Goal: Task Accomplishment & Management: Use online tool/utility

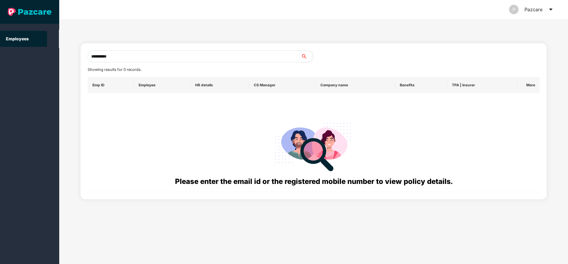
drag, startPoint x: 124, startPoint y: 57, endPoint x: 46, endPoint y: 70, distance: 79.2
click at [46, 70] on section "**********" at bounding box center [284, 132] width 568 height 264
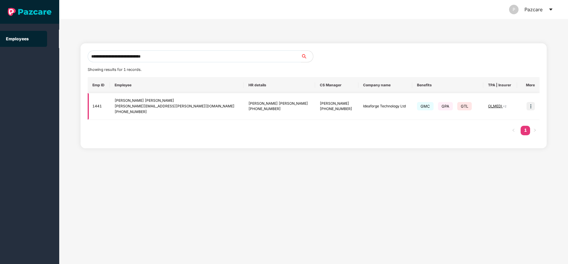
type input "**********"
click at [533, 103] on img at bounding box center [531, 106] width 8 height 8
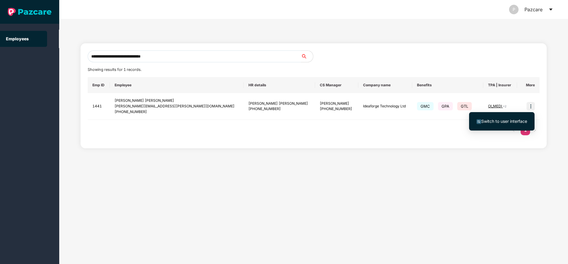
click at [502, 121] on span "Switch to user interface" at bounding box center [505, 121] width 46 height 5
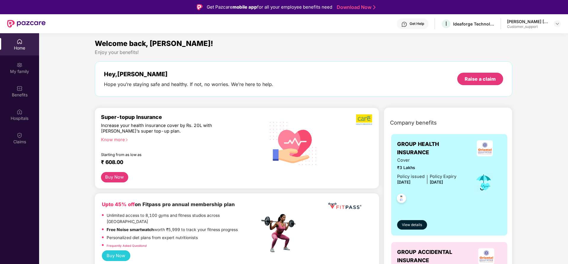
click at [26, 100] on div "Benefits" at bounding box center [19, 91] width 39 height 22
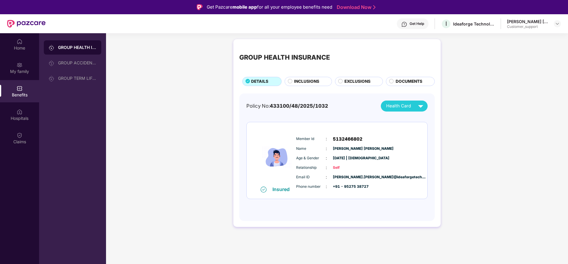
click at [303, 76] on div "GROUP HEALTH INSURANCE DETAILS INCLUSIONS EXCLUSIONS DOCUMENTS" at bounding box center [337, 65] width 196 height 41
click at [306, 82] on span "INCLUSIONS" at bounding box center [306, 81] width 25 height 7
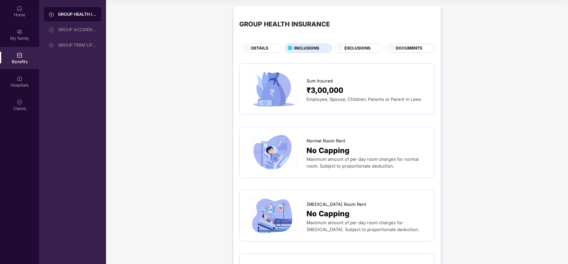
click at [366, 49] on span "EXCLUSIONS" at bounding box center [358, 48] width 26 height 7
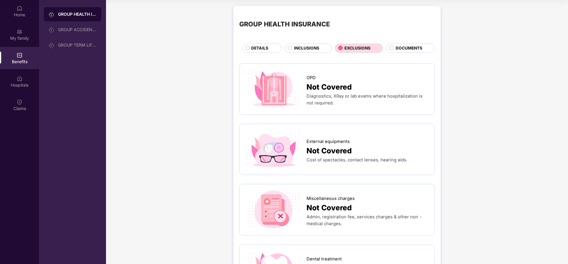
click at [411, 49] on span "DOCUMENTS" at bounding box center [409, 48] width 27 height 7
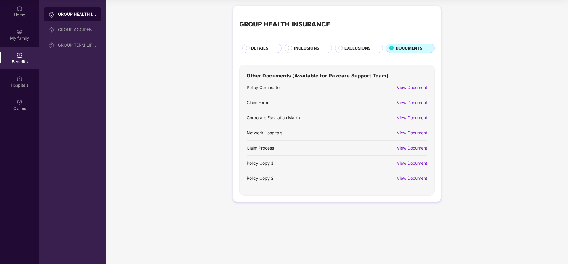
click at [399, 89] on div "View Document" at bounding box center [412, 87] width 31 height 7
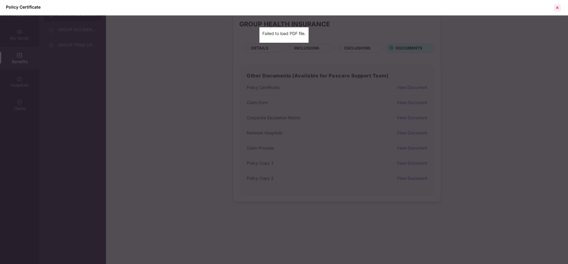
click at [561, 7] on div at bounding box center [557, 7] width 9 height 9
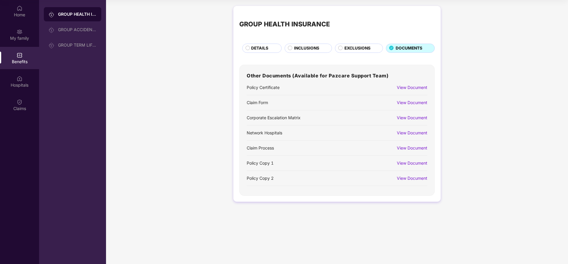
click at [415, 162] on div "View Document" at bounding box center [412, 163] width 31 height 7
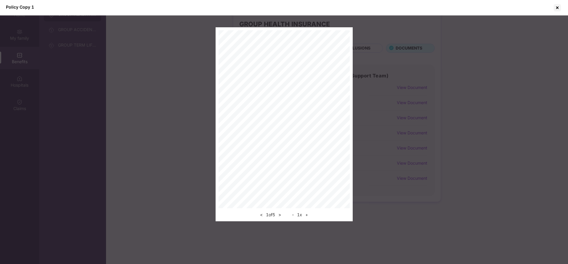
click at [309, 217] on button "+" at bounding box center [307, 214] width 6 height 7
click at [309, 217] on div "< 1 of 5 > - 1 x +" at bounding box center [284, 213] width 131 height 10
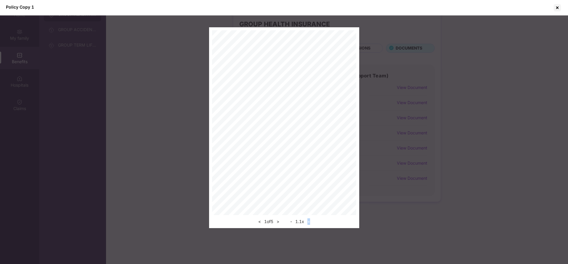
click at [309, 217] on div "< 1 of 5 > - 1.1 x +" at bounding box center [284, 220] width 144 height 10
drag, startPoint x: 309, startPoint y: 217, endPoint x: 310, endPoint y: 220, distance: 3.3
click at [310, 220] on div "< 1 of 5 > - 1.1 x +" at bounding box center [284, 220] width 144 height 10
click at [310, 220] on button "+" at bounding box center [309, 221] width 6 height 7
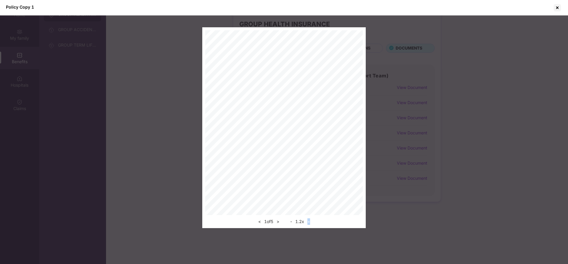
click at [310, 220] on button "+" at bounding box center [309, 221] width 6 height 7
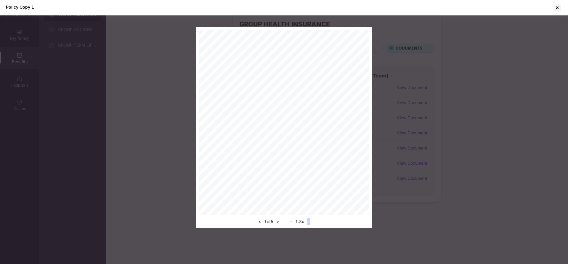
click at [310, 220] on button "+" at bounding box center [309, 221] width 6 height 7
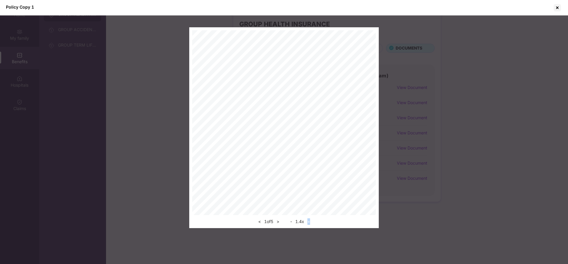
drag, startPoint x: 310, startPoint y: 220, endPoint x: 279, endPoint y: 223, distance: 31.3
click at [279, 223] on div "< 1 of 5 > - 1.4 x +" at bounding box center [284, 220] width 184 height 10
click at [279, 223] on button ">" at bounding box center [278, 221] width 6 height 7
click at [373, 162] on div "< 2 of 5 > - 1.4 x +" at bounding box center [284, 127] width 190 height 201
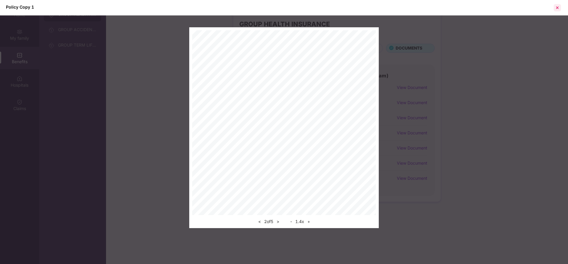
click at [562, 6] on div at bounding box center [557, 7] width 9 height 9
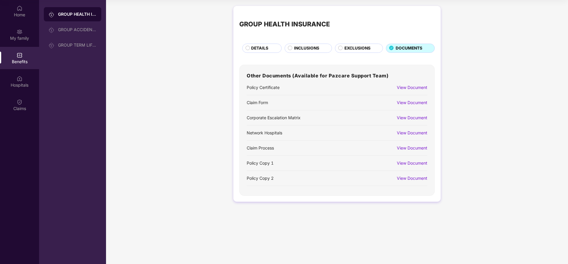
click at [258, 50] on span "DETAILS" at bounding box center [259, 48] width 17 height 7
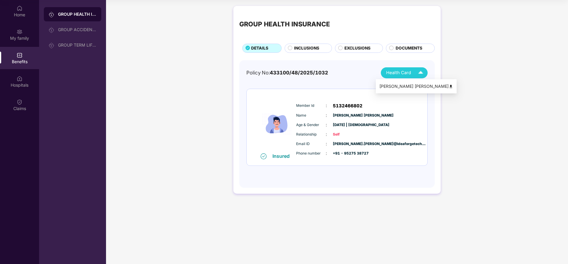
click at [407, 73] on span "Health Card" at bounding box center [398, 72] width 25 height 7
click at [405, 84] on div "Prajwal Shyam Bhosale" at bounding box center [417, 86] width 74 height 7
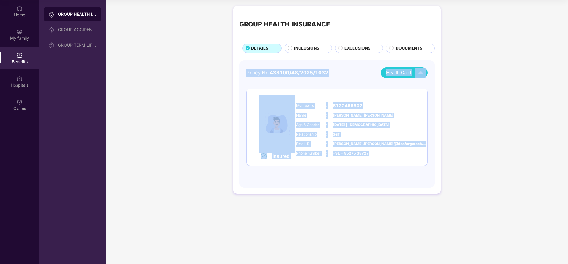
drag, startPoint x: 247, startPoint y: 71, endPoint x: 393, endPoint y: 159, distance: 170.0
click at [393, 159] on div "Policy No: 433100/48/2025/1032 Health Card Insured Member Id : 5132466802 Name …" at bounding box center [337, 121] width 181 height 108
copy div "Policy No: 433100/48/2025/1032 Health Card Insured Member Id : 5132466802 Name …"
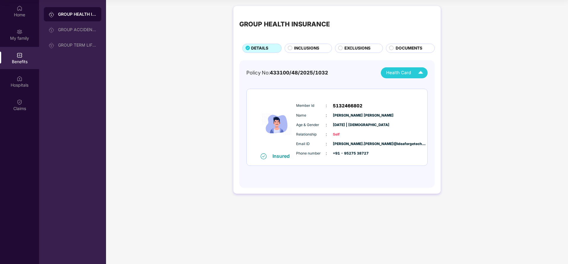
click at [490, 26] on div "GROUP HEALTH INSURANCE DETAILS INCLUSIONS EXCLUSIONS DOCUMENTS Policy No: 43310…" at bounding box center [337, 102] width 462 height 199
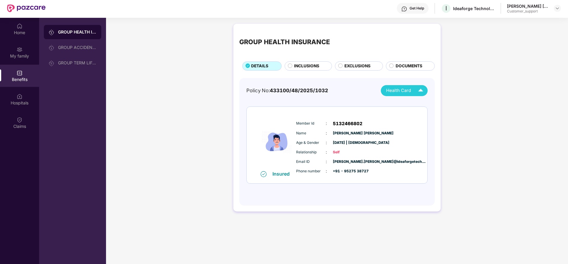
scroll to position [0, 0]
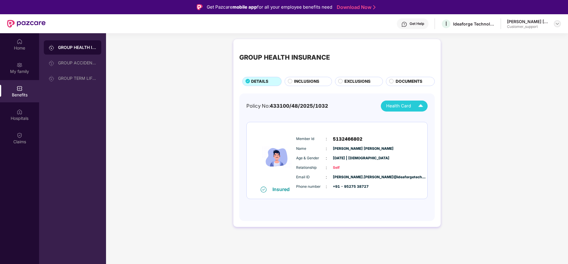
click at [557, 21] on img at bounding box center [557, 23] width 5 height 5
click at [505, 41] on div "Switch to support view" at bounding box center [529, 38] width 77 height 12
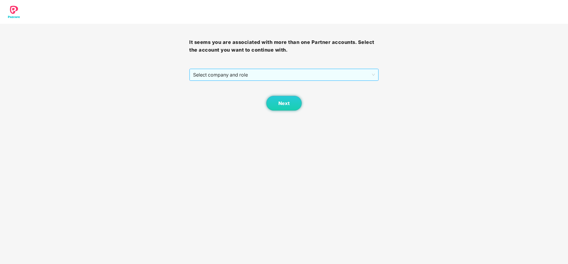
drag, startPoint x: 236, startPoint y: 67, endPoint x: 236, endPoint y: 71, distance: 3.6
click at [236, 71] on div "It seems you are associated with more than one Partner accounts. Select the acc…" at bounding box center [283, 67] width 189 height 87
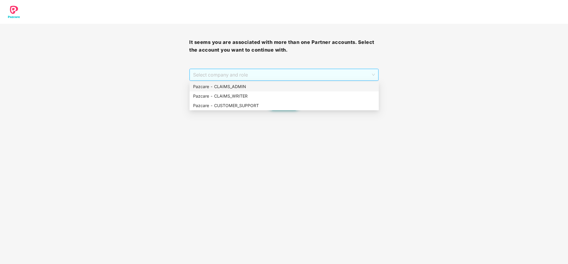
click at [236, 71] on span "Select company and role" at bounding box center [284, 74] width 182 height 11
click at [238, 87] on div "Pazcare - CLAIMS_ADMIN" at bounding box center [284, 86] width 182 height 7
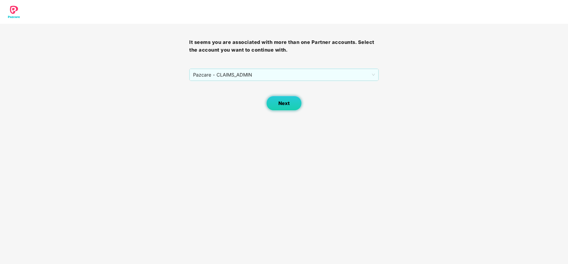
click at [290, 101] on span "Next" at bounding box center [284, 103] width 11 height 6
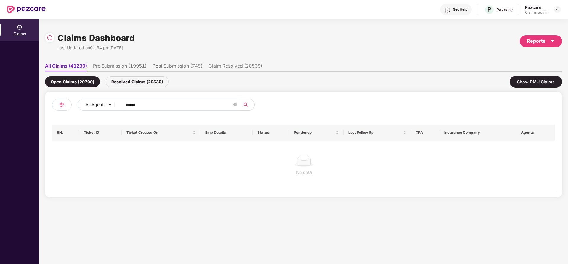
drag, startPoint x: 157, startPoint y: 104, endPoint x: 95, endPoint y: 116, distance: 63.1
click at [95, 116] on div "All Agents ****** SN. Ticket ID Ticket Created On Emp Details Status Pendency L…" at bounding box center [303, 144] width 503 height 91
paste input "text"
type input "******"
click at [135, 83] on div "Resolved Claims (20539)" at bounding box center [137, 81] width 63 height 11
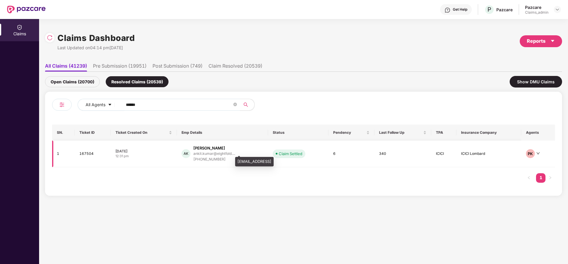
click at [212, 154] on div "ankit.kumar@eightfold...." at bounding box center [215, 153] width 42 height 4
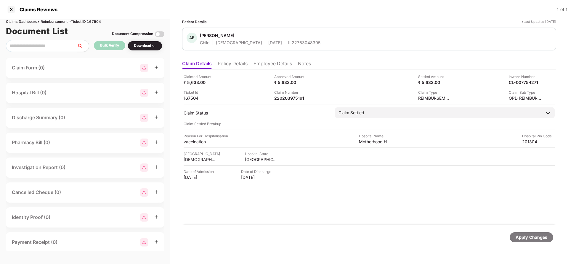
click at [261, 62] on li "Employee Details" at bounding box center [273, 64] width 39 height 9
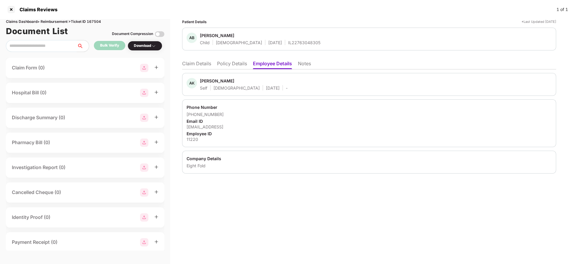
click at [189, 65] on li "Claim Details" at bounding box center [196, 64] width 29 height 9
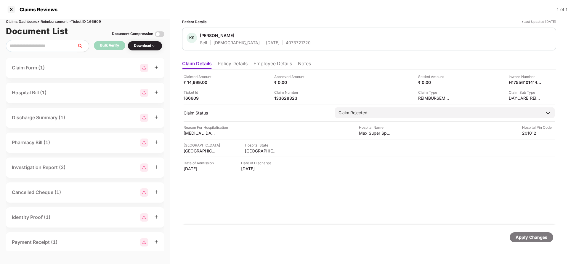
click at [270, 64] on li "Employee Details" at bounding box center [273, 64] width 39 height 9
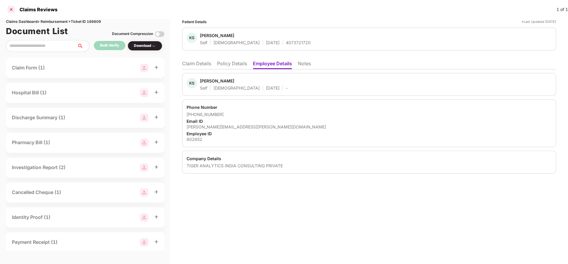
click at [14, 8] on div at bounding box center [11, 9] width 9 height 9
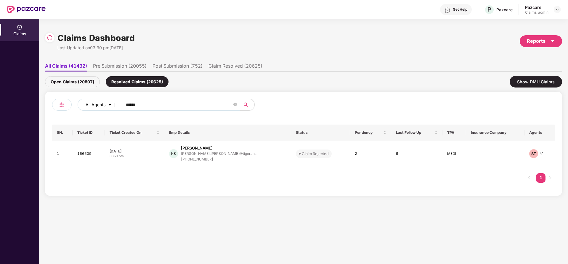
drag, startPoint x: 149, startPoint y: 103, endPoint x: 81, endPoint y: 107, distance: 68.6
click at [81, 107] on div "All Agents ******" at bounding box center [229, 105] width 302 height 12
paste input "text"
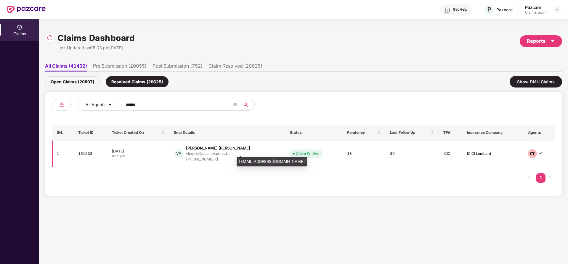
type input "******"
click at [215, 151] on div "vijay.dp@ecomexpress.i..." at bounding box center [208, 153] width 44 height 4
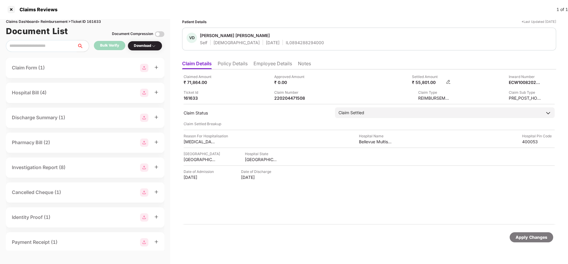
click at [448, 82] on img at bounding box center [448, 81] width 5 height 5
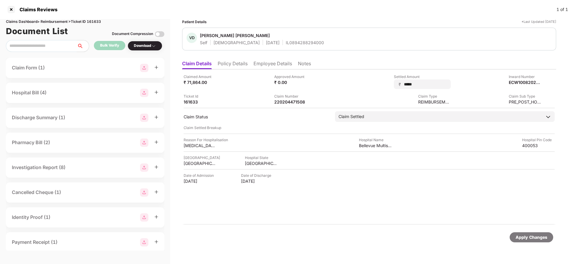
drag, startPoint x: 406, startPoint y: 84, endPoint x: 357, endPoint y: 79, distance: 49.8
click at [357, 79] on div "Claimed Amount ₹ 71,864.00 Approved Amount ₹ 0.00 Settled Amount ₹ ***** Inward…" at bounding box center [369, 89] width 371 height 31
type input "*****"
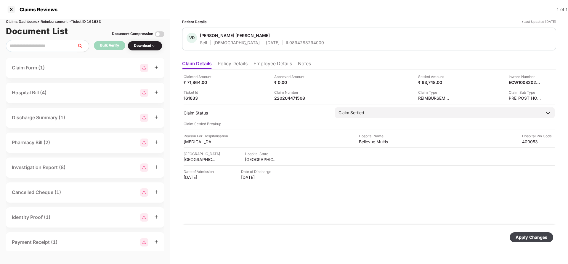
click at [522, 238] on div "Apply Changes" at bounding box center [532, 237] width 32 height 7
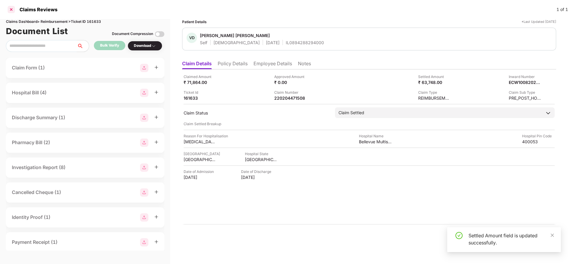
click at [12, 9] on div at bounding box center [11, 9] width 9 height 9
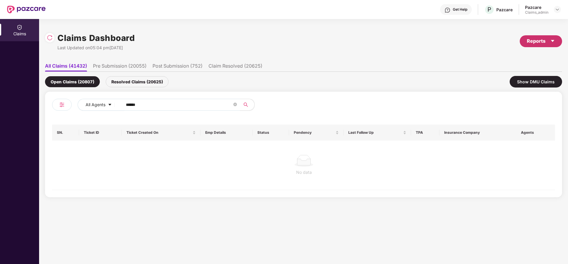
click at [543, 36] on div "Reports" at bounding box center [541, 41] width 42 height 12
click at [526, 68] on div "Claims Pendency Report" at bounding box center [516, 68] width 48 height 7
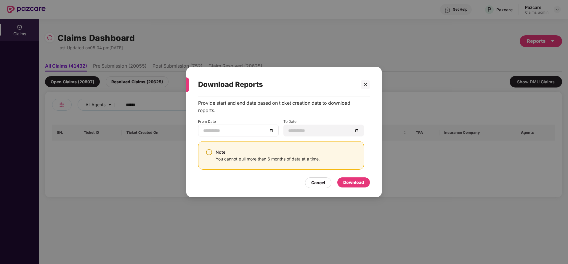
click at [272, 132] on div at bounding box center [238, 130] width 71 height 7
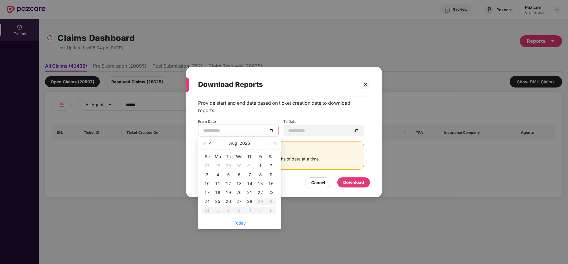
click at [213, 143] on button "button" at bounding box center [210, 143] width 7 height 12
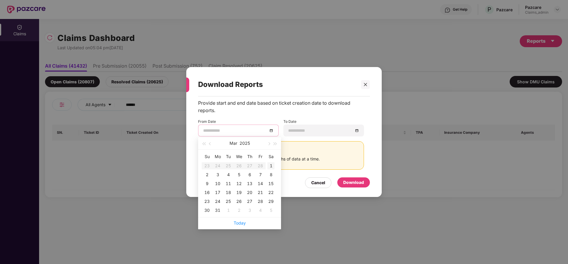
type input "**********"
click at [272, 166] on div "1" at bounding box center [271, 165] width 7 height 7
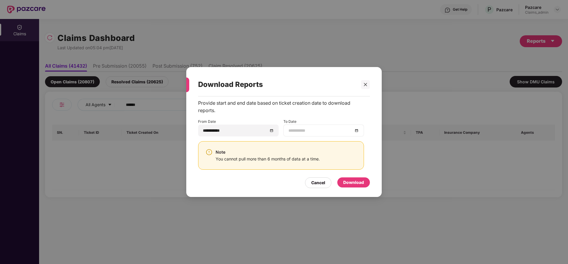
click at [359, 129] on div at bounding box center [324, 130] width 71 height 7
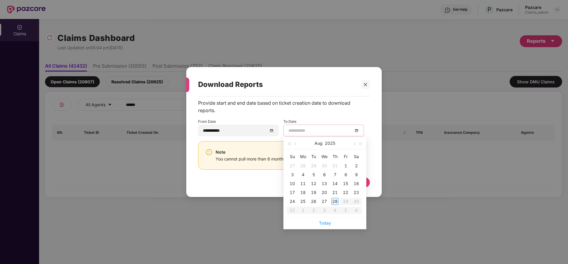
type input "**********"
click at [334, 201] on div "28" at bounding box center [335, 201] width 7 height 7
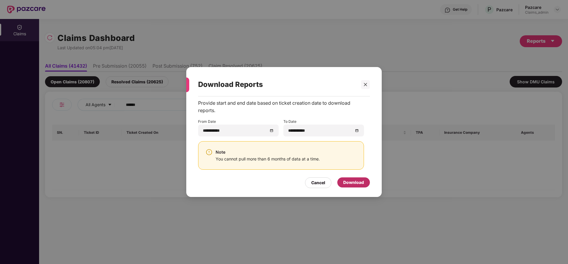
click at [358, 179] on div "Download" at bounding box center [353, 182] width 21 height 7
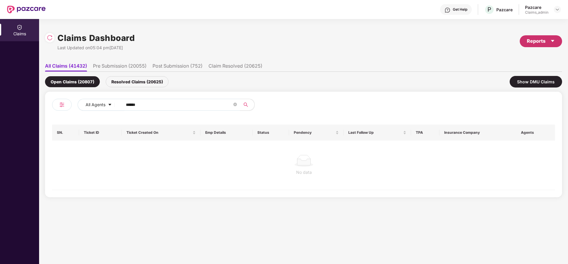
click at [533, 38] on div "Reports" at bounding box center [541, 40] width 28 height 7
click at [501, 70] on div "Claims Pendency Report" at bounding box center [516, 68] width 48 height 7
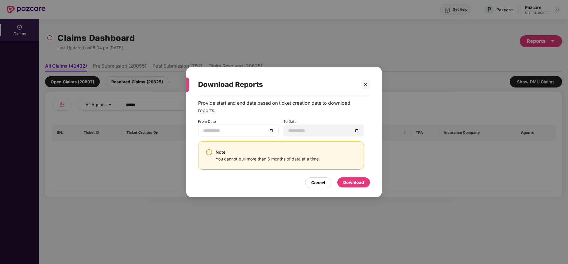
click at [274, 131] on div at bounding box center [238, 130] width 81 height 12
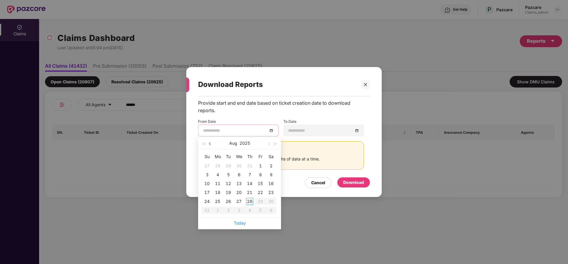
click at [210, 142] on button "button" at bounding box center [210, 143] width 7 height 12
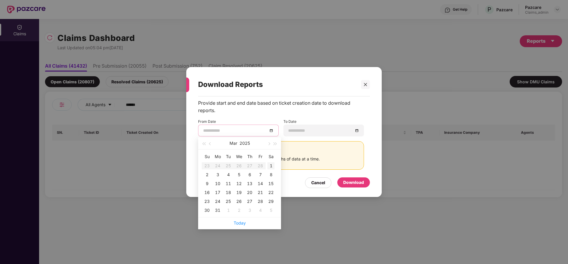
type input "**********"
click at [271, 167] on div "1" at bounding box center [271, 165] width 7 height 7
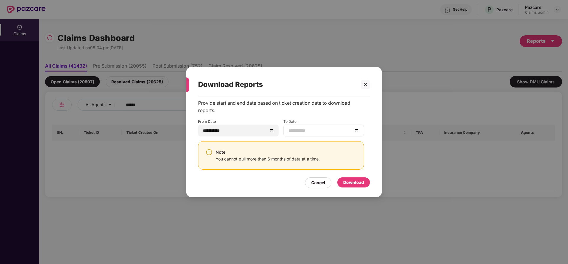
click at [356, 129] on div at bounding box center [324, 130] width 71 height 7
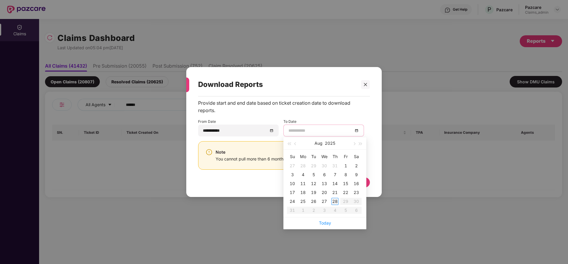
type input "**********"
click at [335, 199] on div "28" at bounding box center [335, 201] width 7 height 7
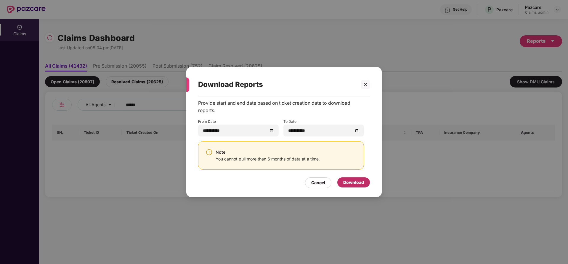
click at [345, 180] on div "Download" at bounding box center [353, 182] width 21 height 7
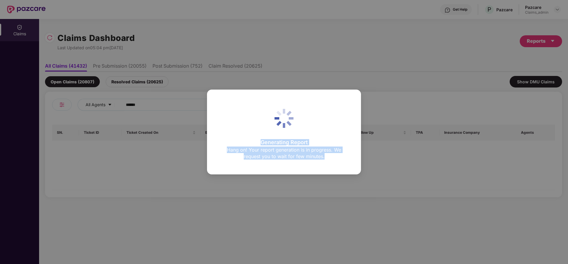
drag, startPoint x: 345, startPoint y: 180, endPoint x: 293, endPoint y: 129, distance: 72.7
click at [293, 129] on div "Generating Report Hang on! Your report generation is in progress. We request yo…" at bounding box center [284, 132] width 568 height 264
click at [326, 109] on div "Generating Report Hang on! Your report generation is in progress. We request yo…" at bounding box center [283, 132] width 127 height 58
click at [300, 132] on div "Generating Report Hang on! Your report generation is in progress. We request yo…" at bounding box center [283, 132] width 127 height 58
